Goal: Transaction & Acquisition: Purchase product/service

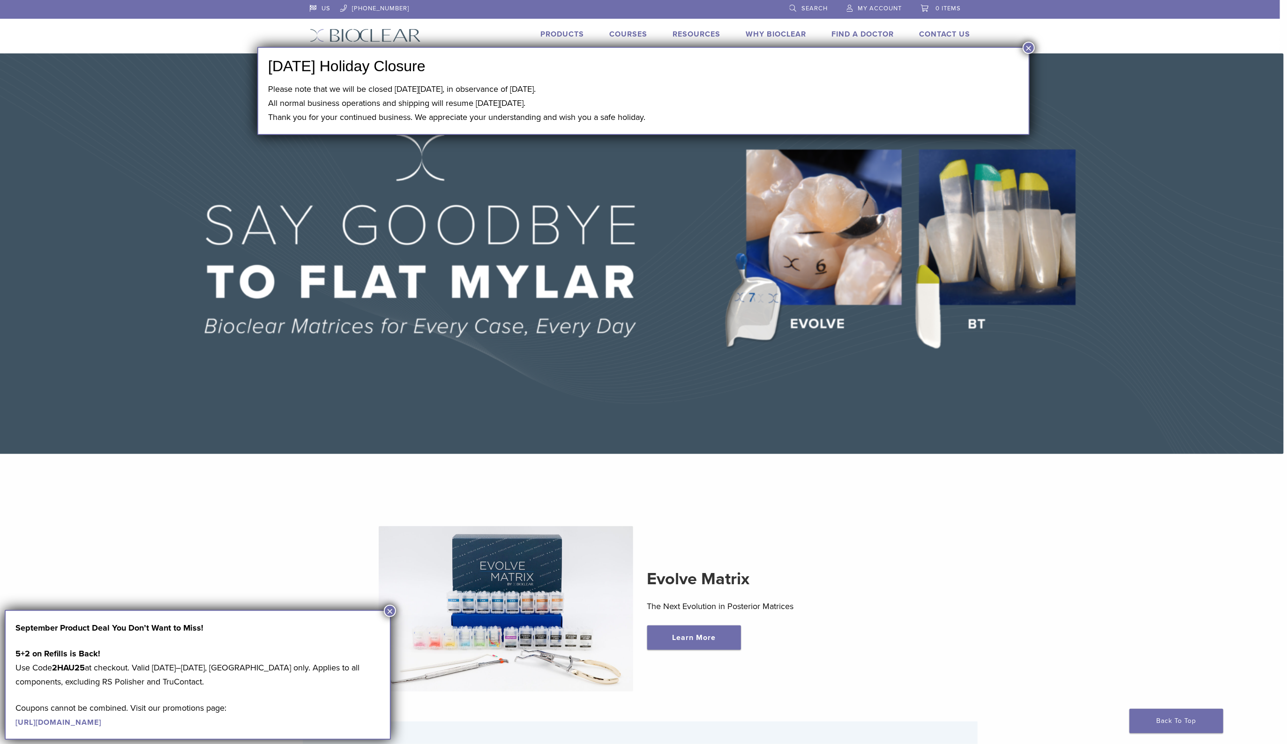
click at [1027, 44] on button "×" at bounding box center [1029, 48] width 12 height 12
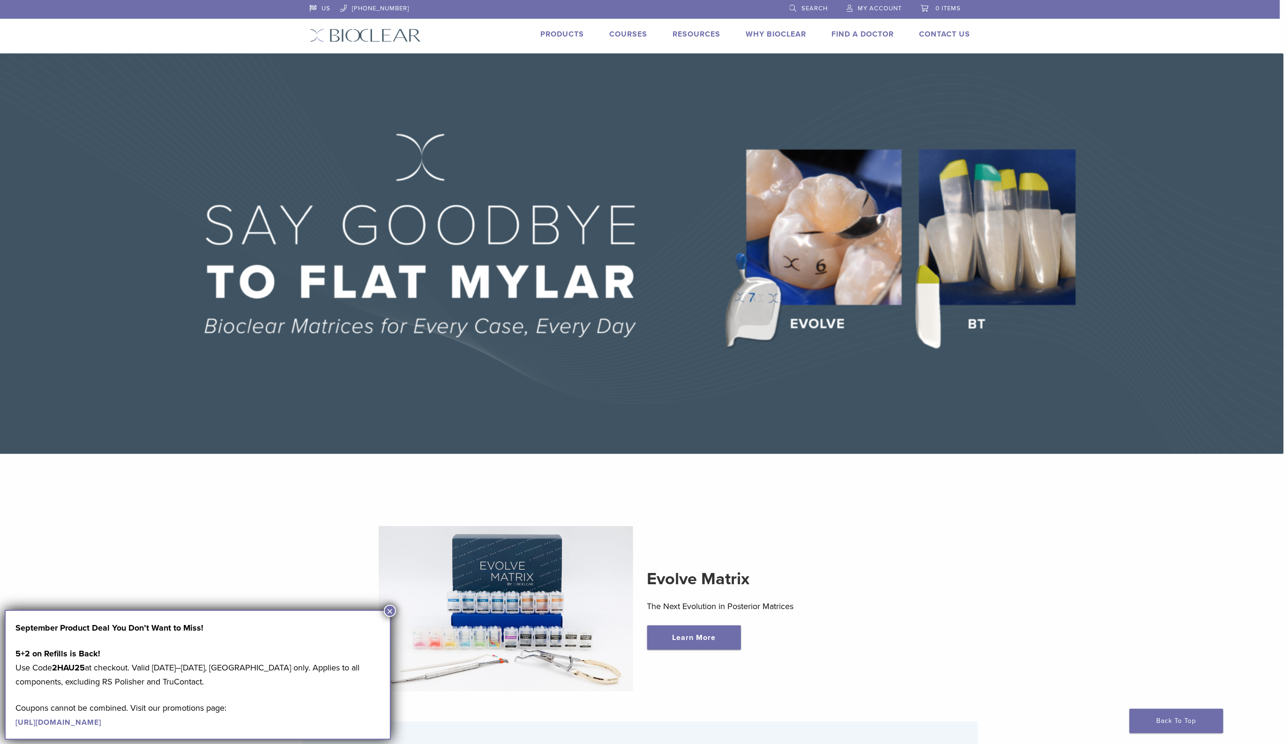
click at [564, 32] on link "Products" at bounding box center [563, 34] width 44 height 9
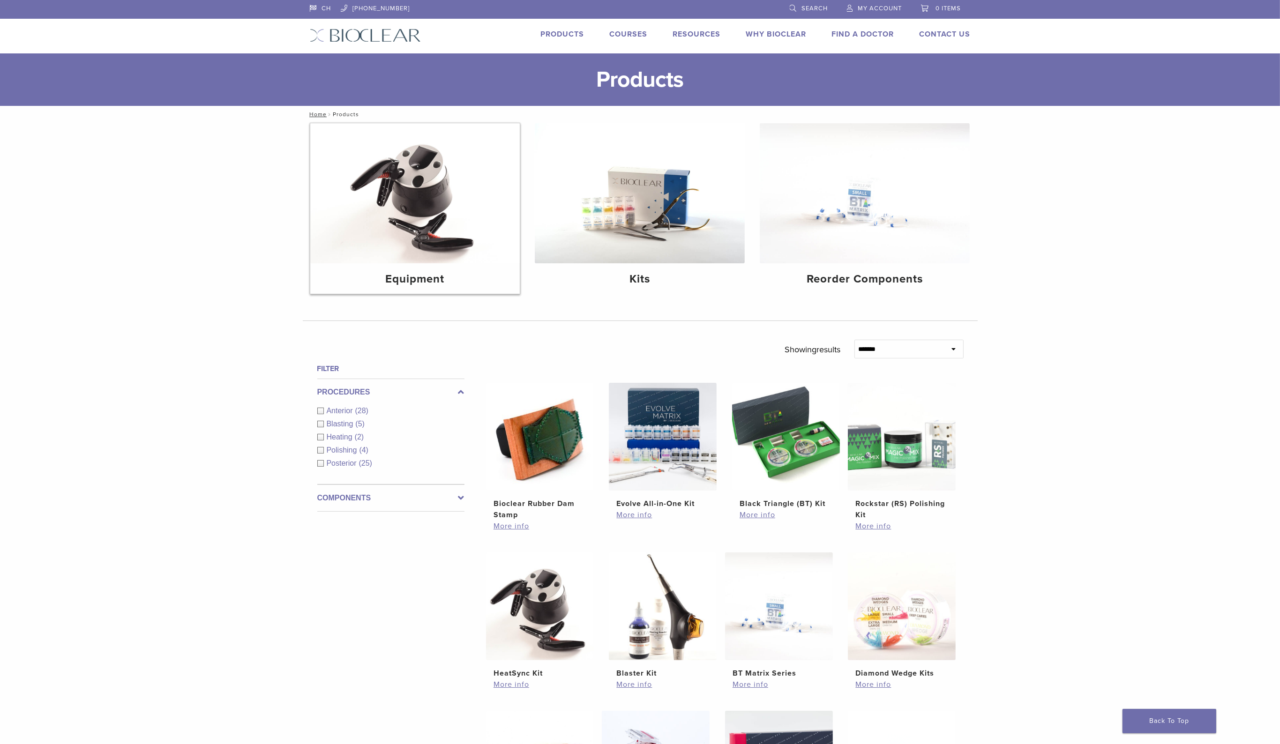
click at [424, 201] on img at bounding box center [415, 193] width 210 height 140
click at [857, 212] on img at bounding box center [865, 193] width 210 height 140
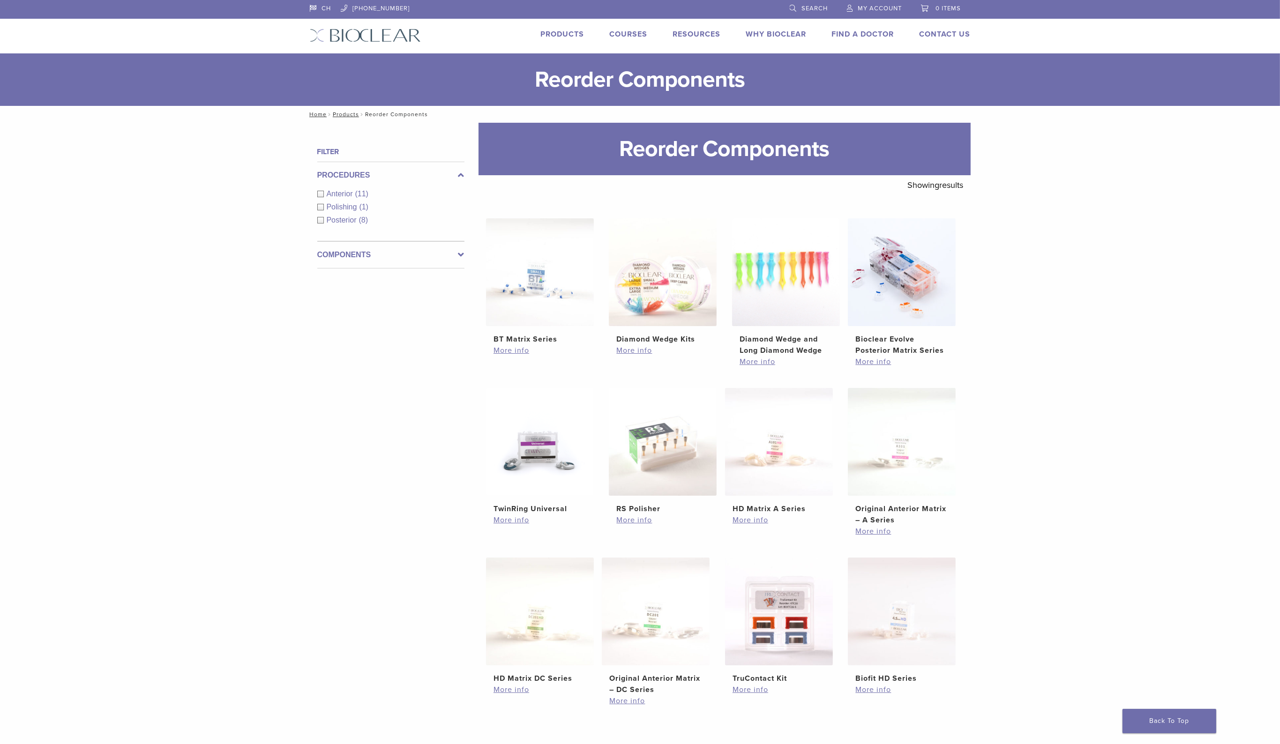
click at [803, 7] on span "Search" at bounding box center [815, 8] width 26 height 7
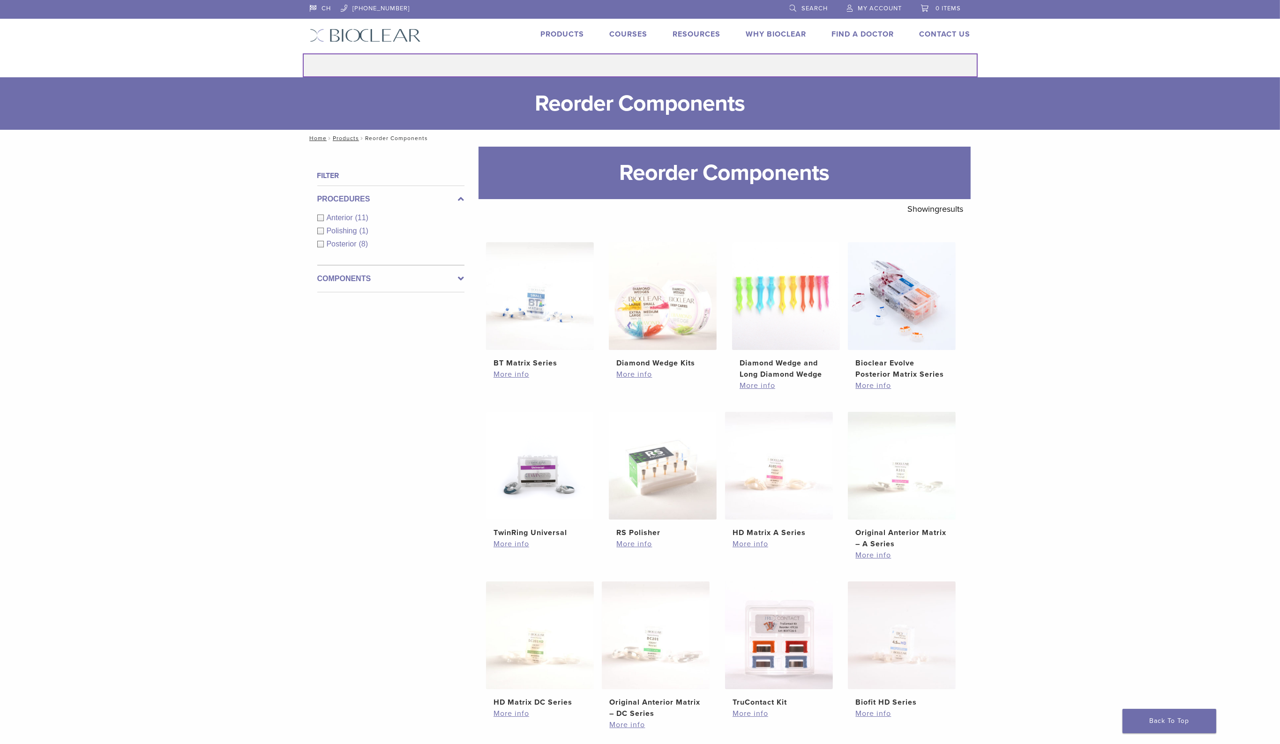
click at [673, 71] on input "Search for:" at bounding box center [640, 65] width 675 height 24
type input "****"
click at [302, 53] on button "Search" at bounding box center [302, 53] width 0 height 0
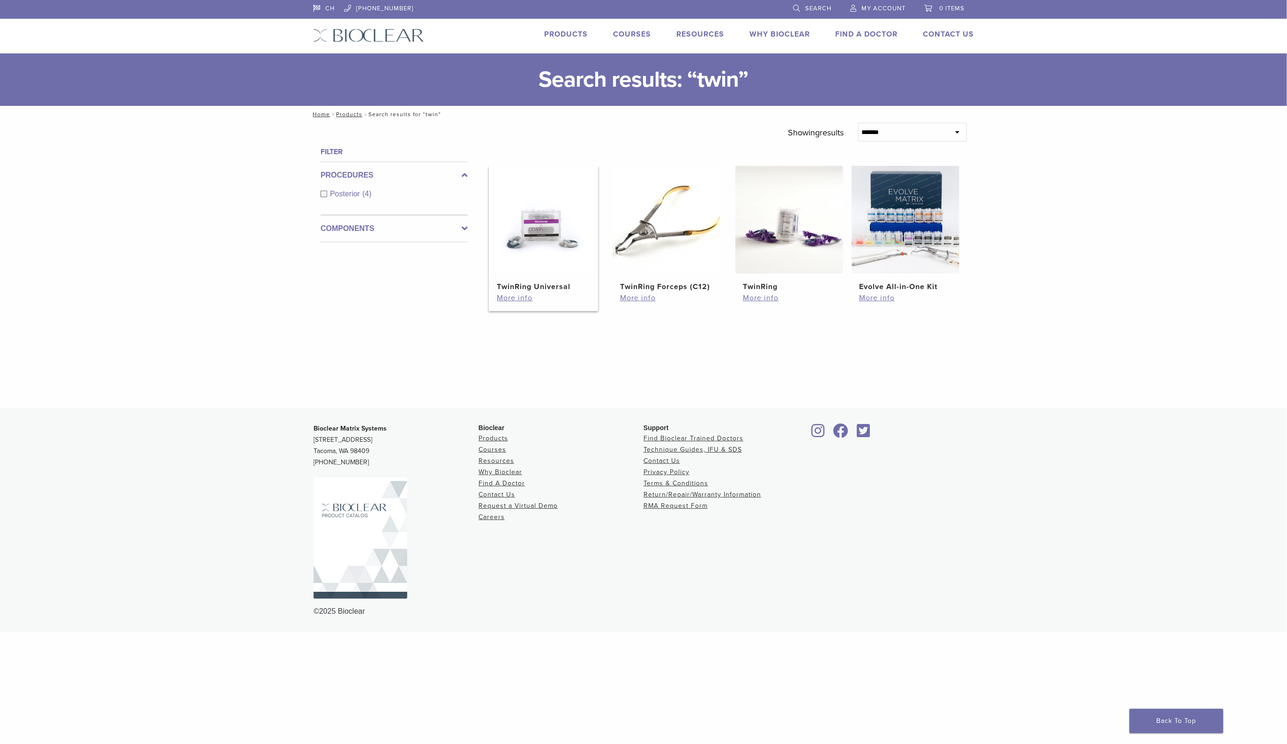
click at [535, 235] on img at bounding box center [543, 220] width 108 height 108
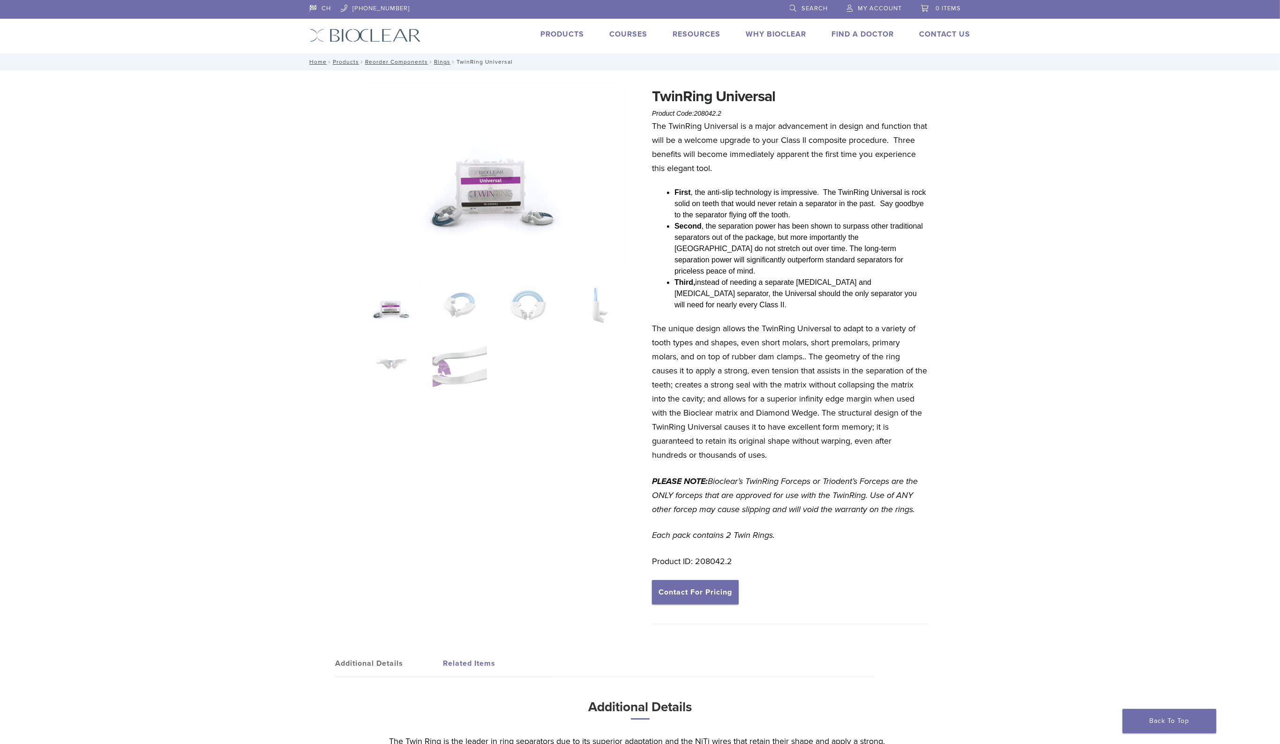
click at [482, 211] on img at bounding box center [494, 177] width 259 height 185
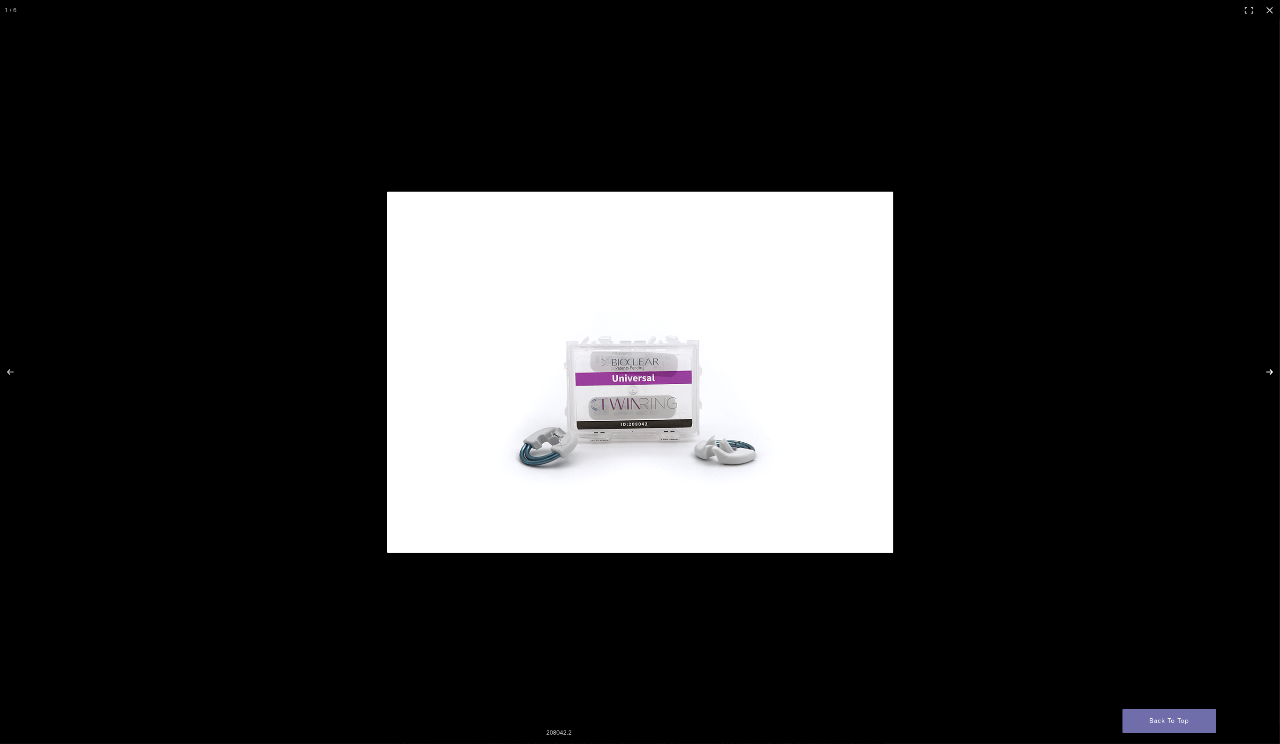
click at [1267, 370] on button "Next (arrow right)" at bounding box center [1263, 372] width 33 height 47
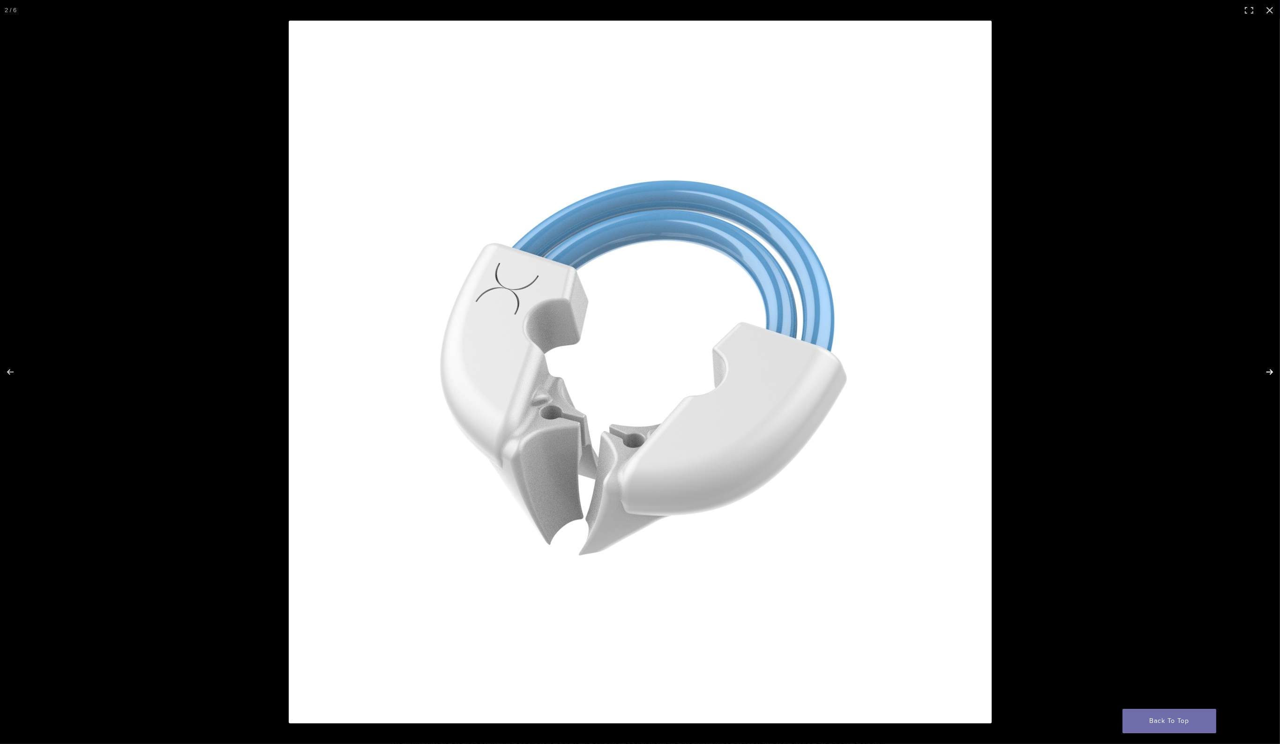
click at [1267, 370] on button "Next (arrow right)" at bounding box center [1263, 372] width 33 height 47
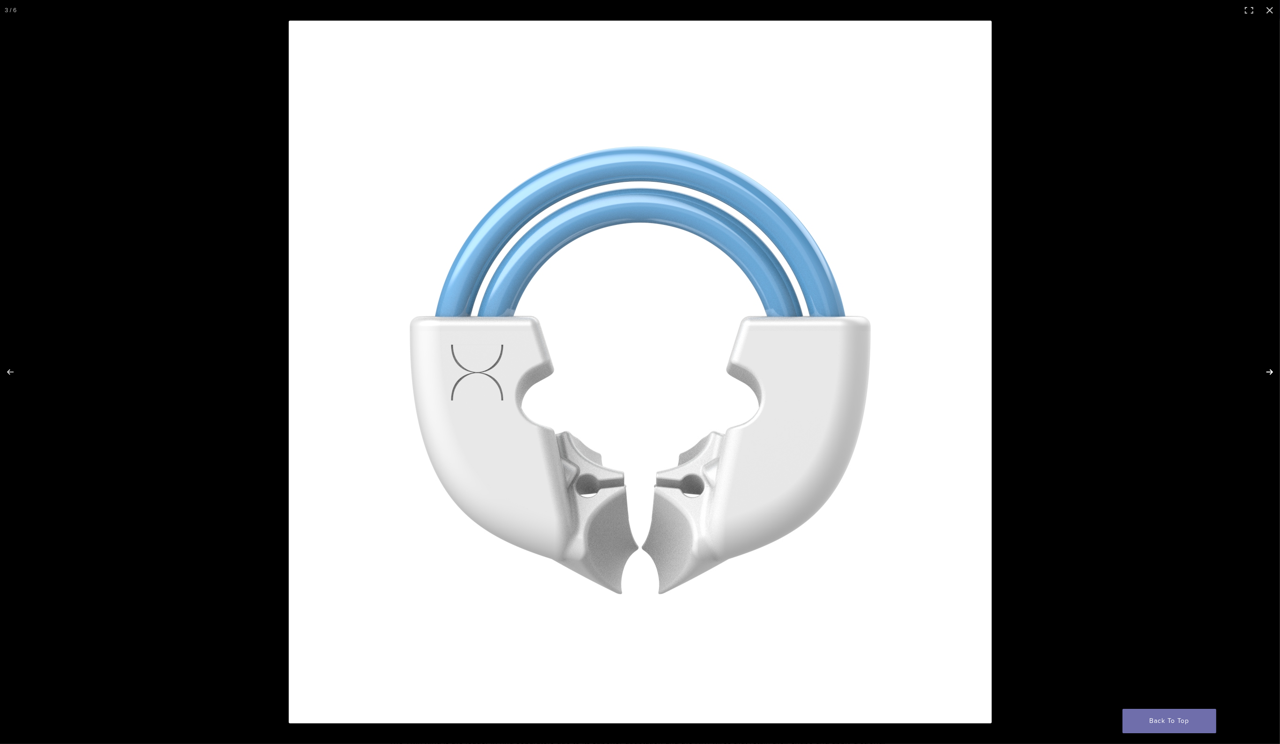
click at [1267, 370] on button "Next (arrow right)" at bounding box center [1263, 372] width 33 height 47
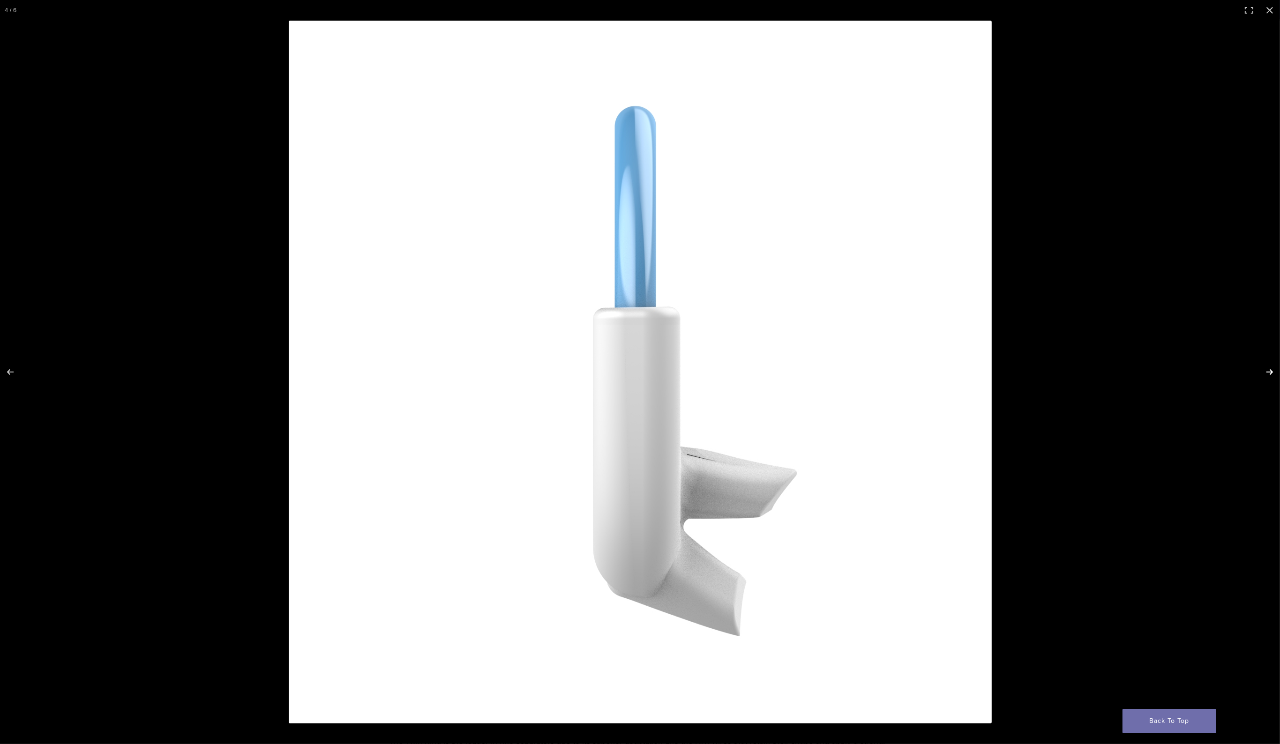
click at [1267, 370] on button "Next (arrow right)" at bounding box center [1263, 372] width 33 height 47
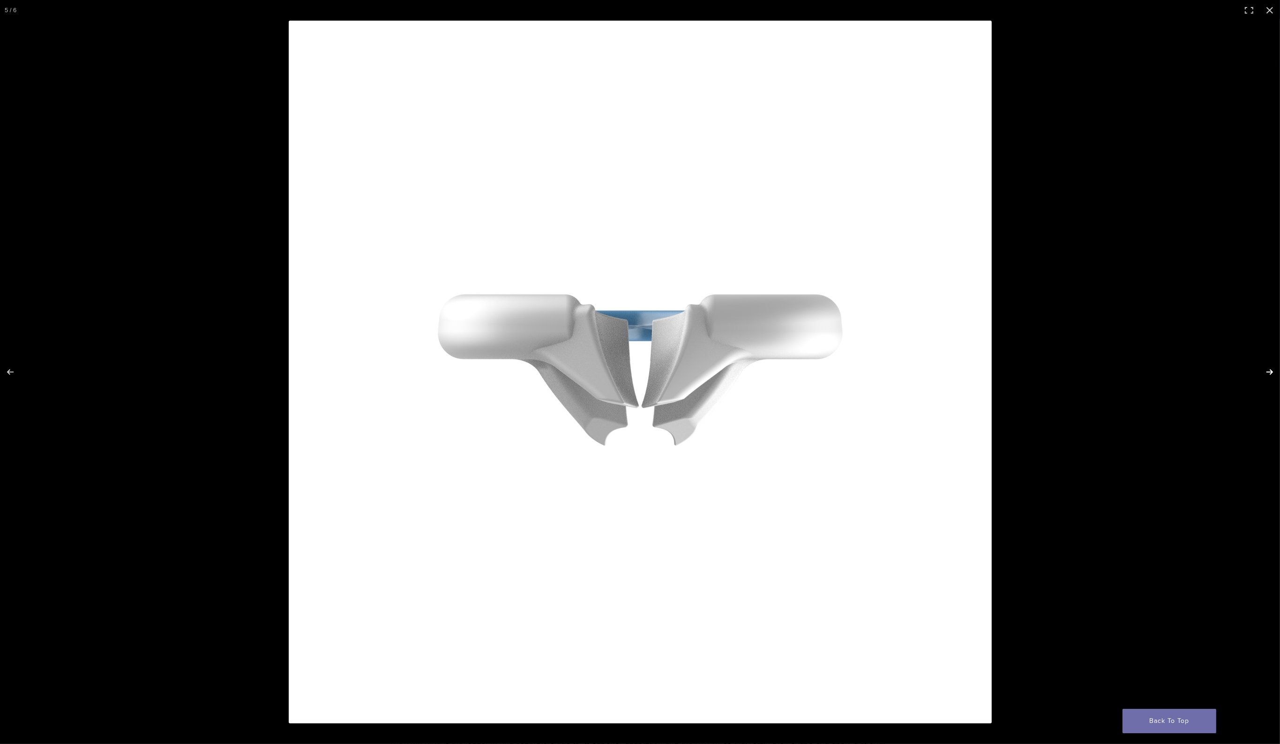
click at [1267, 370] on button "Next (arrow right)" at bounding box center [1263, 372] width 33 height 47
